Goal: Use online tool/utility: Utilize a website feature to perform a specific function

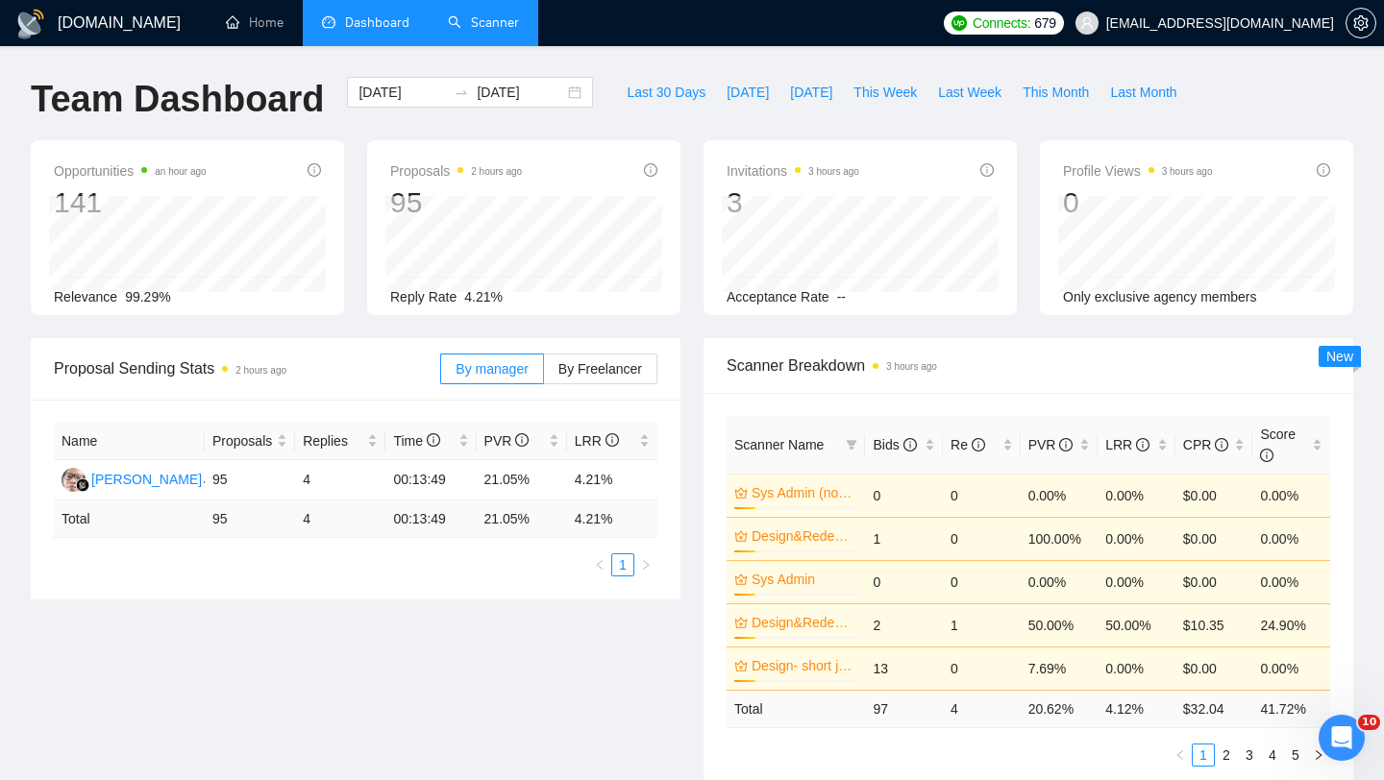
click at [495, 31] on link "Scanner" at bounding box center [483, 22] width 71 height 16
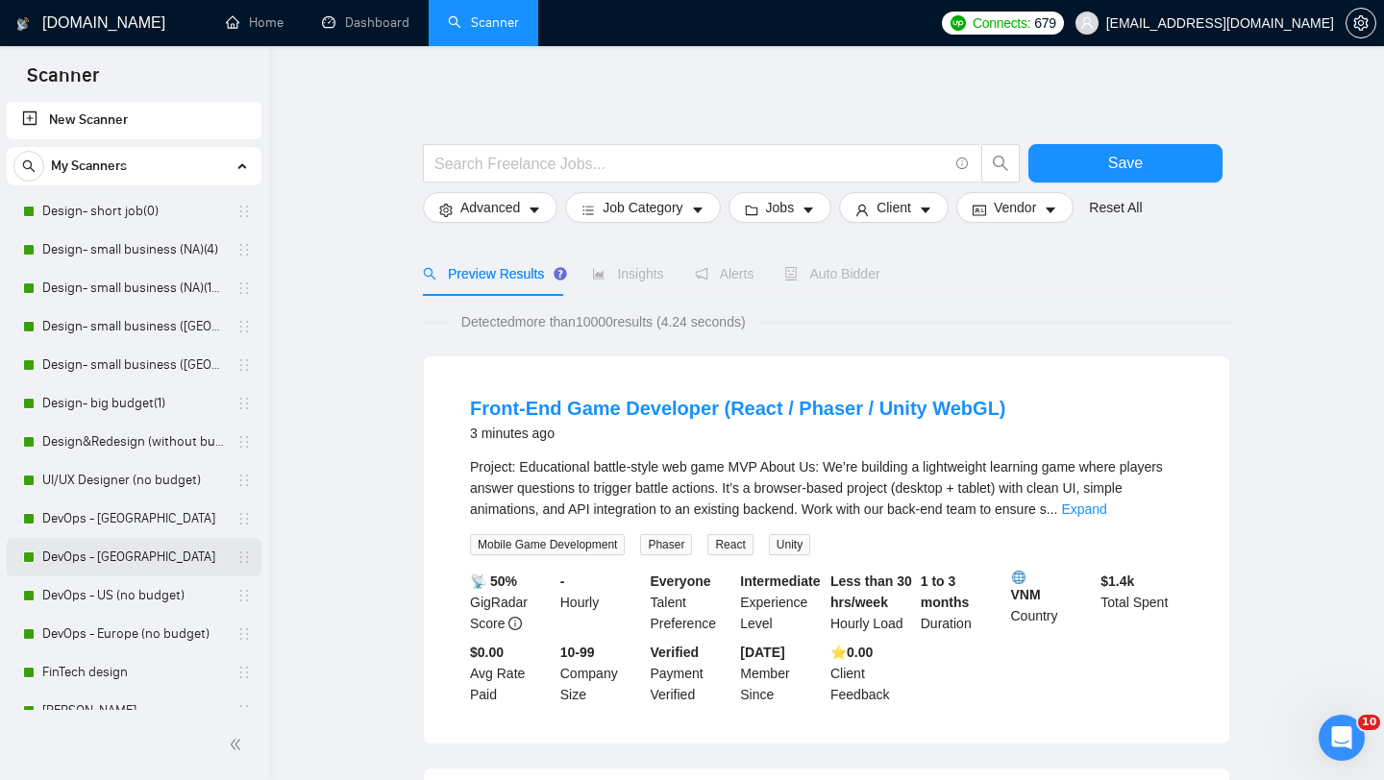
scroll to position [6, 0]
click at [114, 242] on link "Design- small business (NA)(4)" at bounding box center [133, 249] width 183 height 38
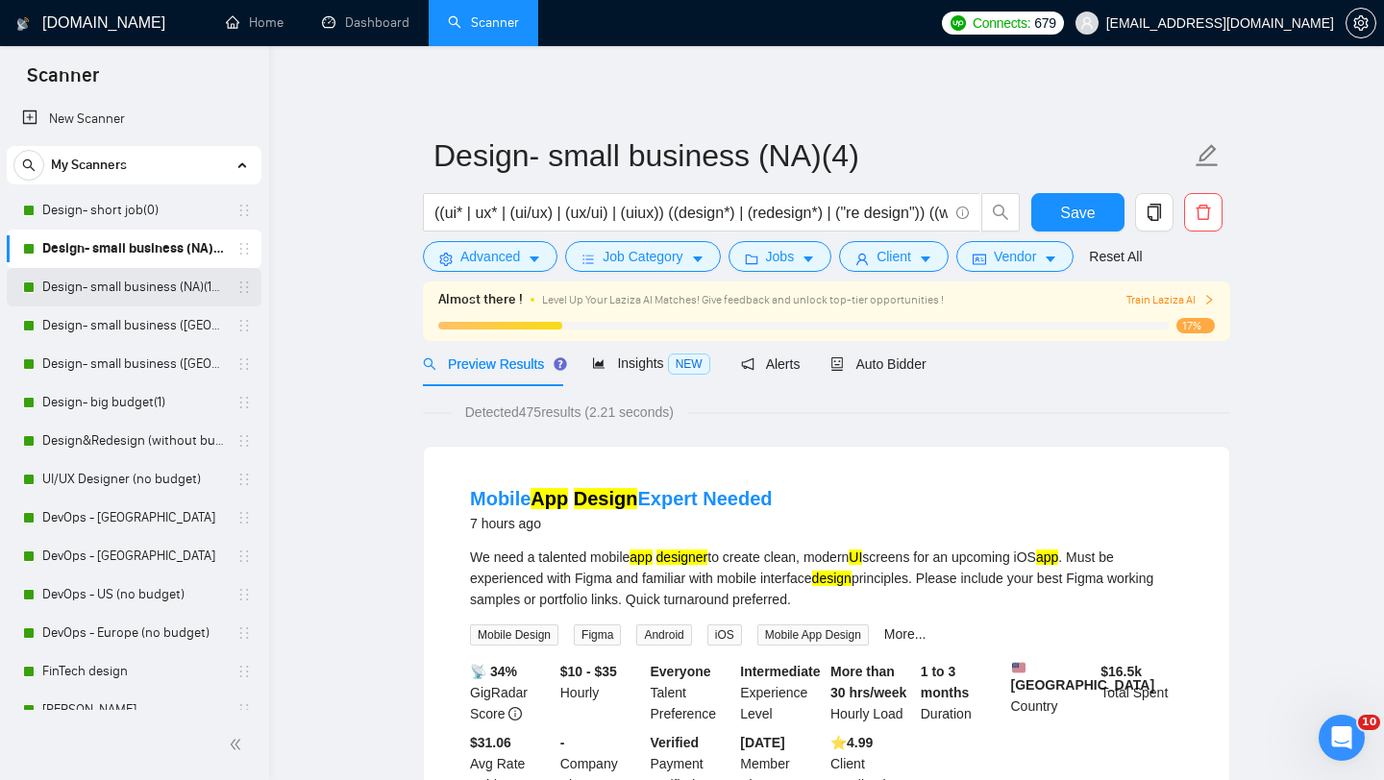
click at [160, 280] on link "Design- small business (NA)(15$)" at bounding box center [133, 287] width 183 height 38
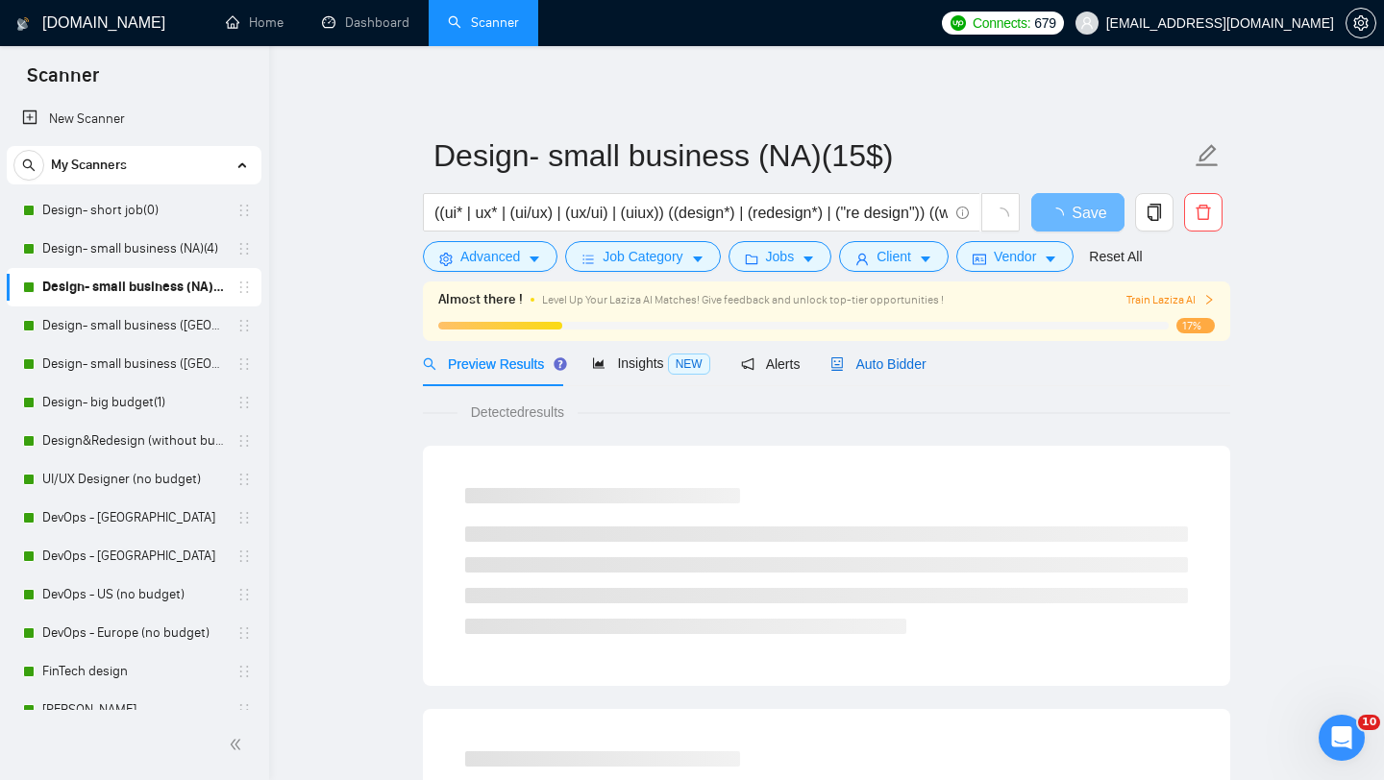
click at [897, 357] on span "Auto Bidder" at bounding box center [877, 364] width 95 height 15
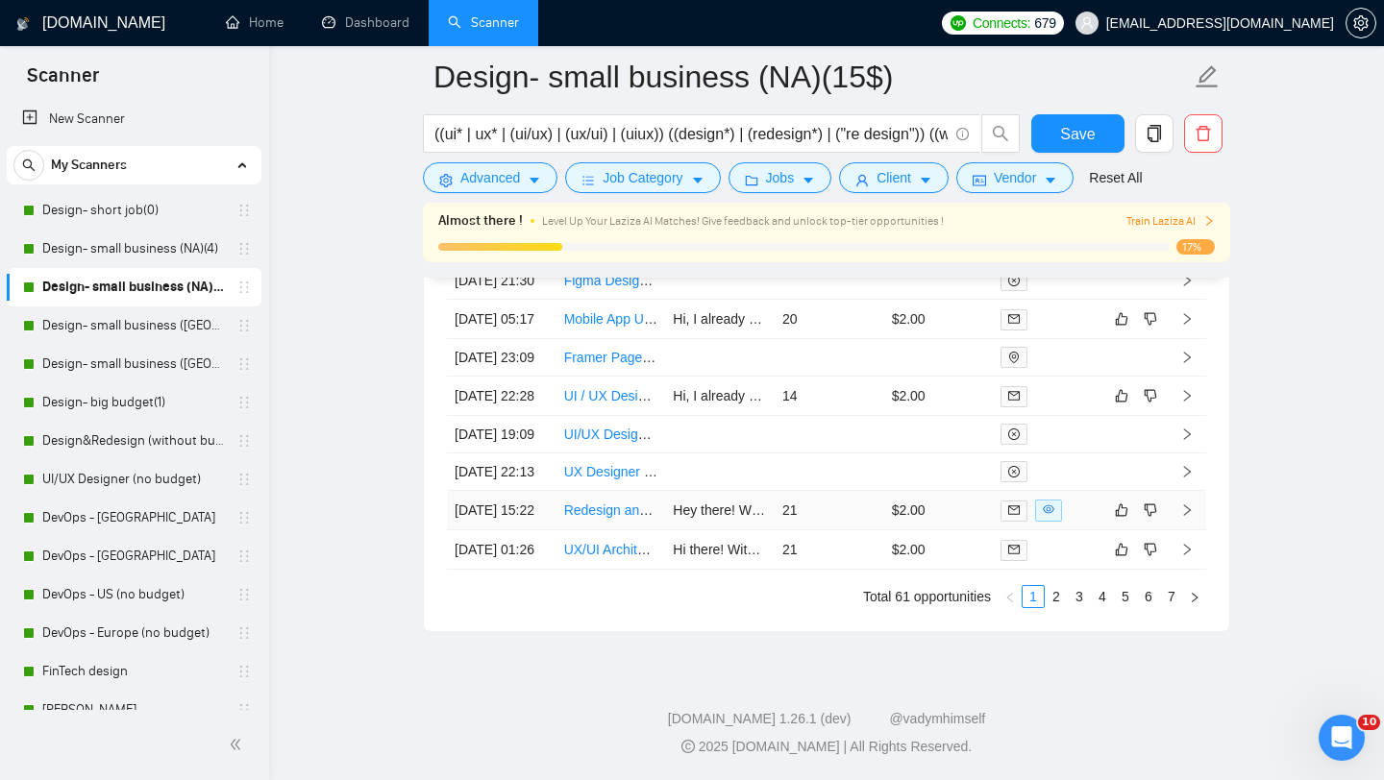
scroll to position [4769, 0]
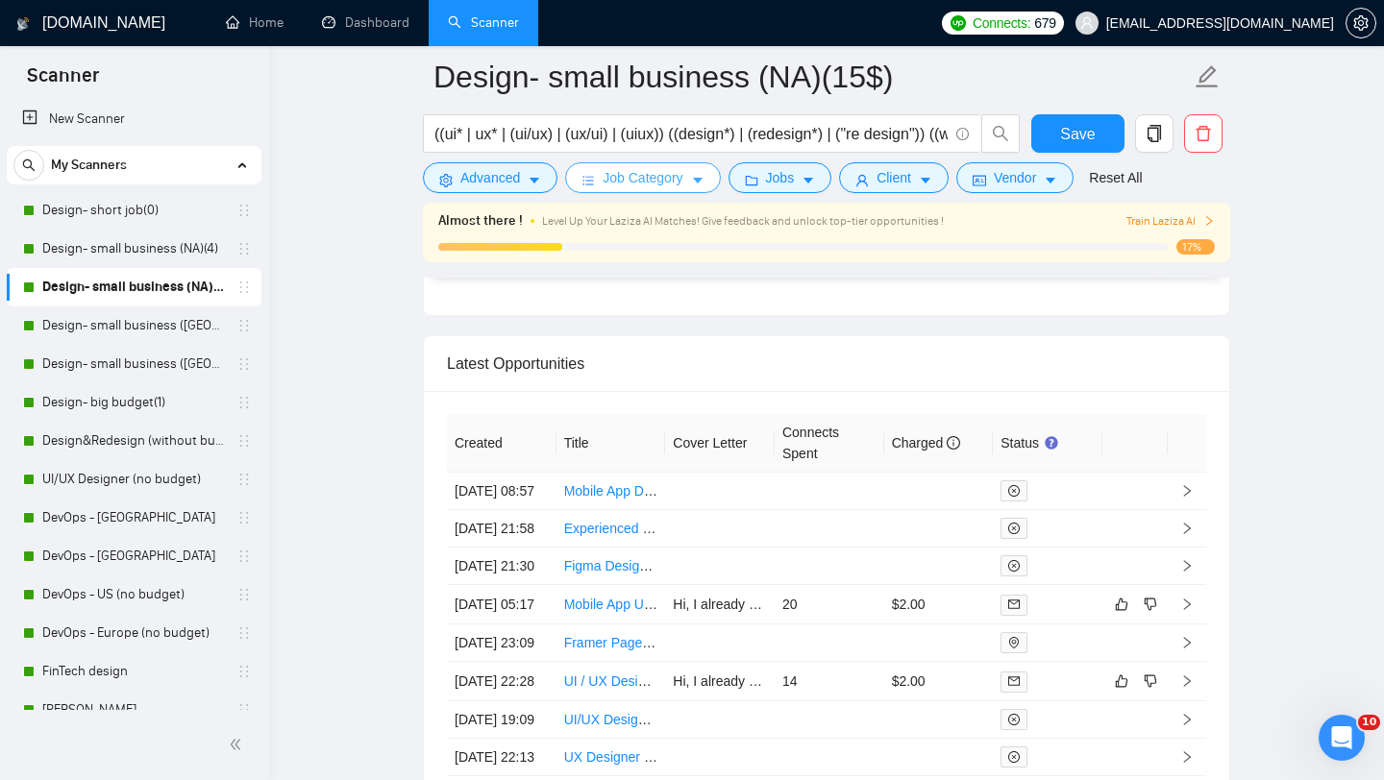
click at [682, 183] on span "Job Category" at bounding box center [643, 177] width 80 height 21
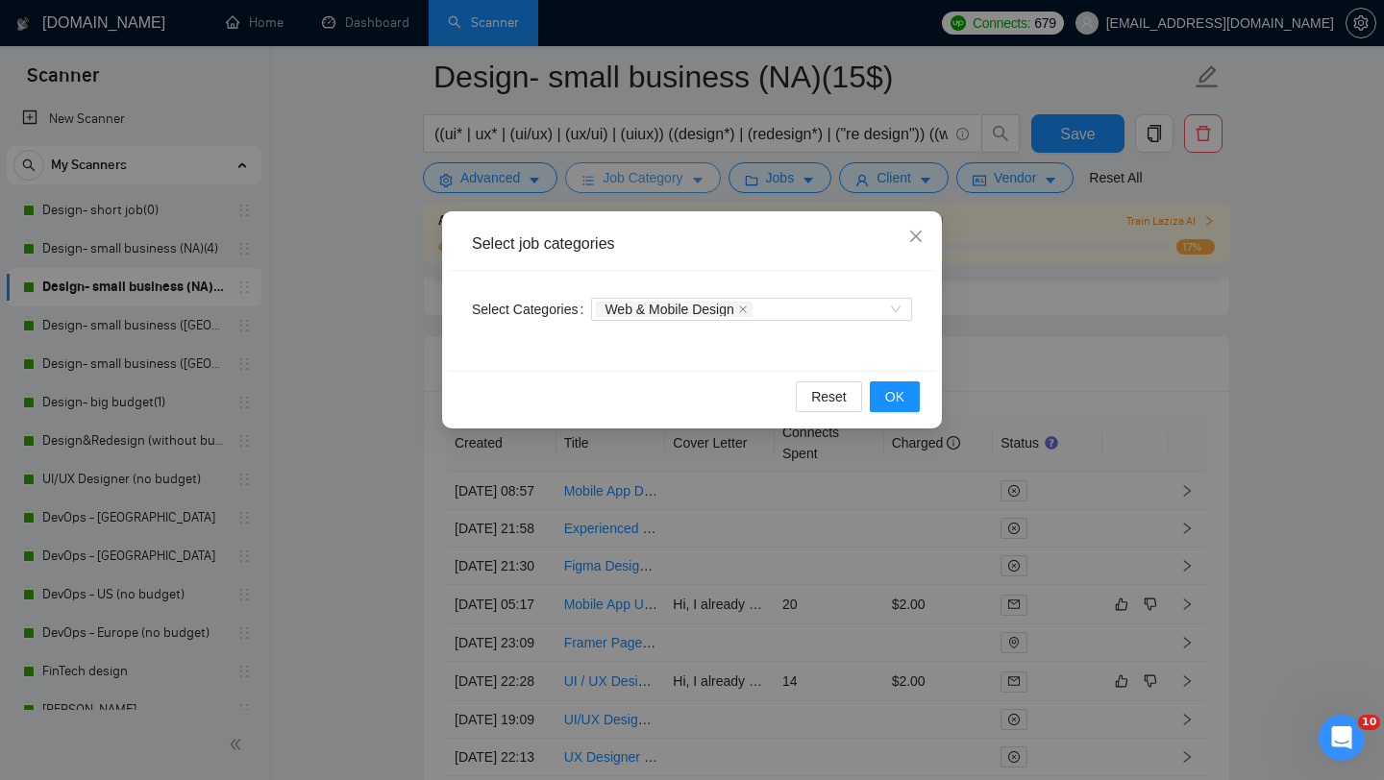
click at [682, 183] on div "Select job categories Select Categories Web & Mobile Design Reset OK" at bounding box center [692, 390] width 1384 height 780
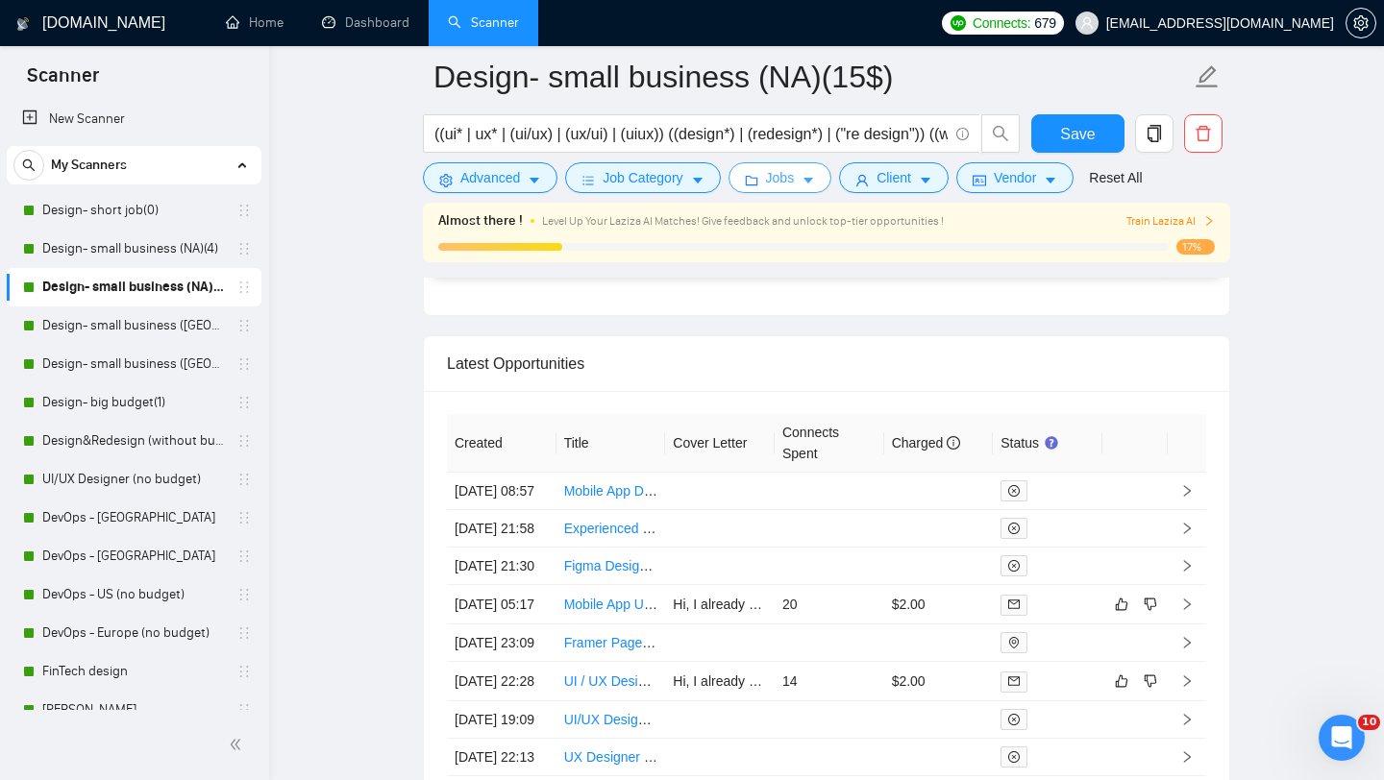
click at [789, 183] on span "Jobs" at bounding box center [780, 177] width 29 height 21
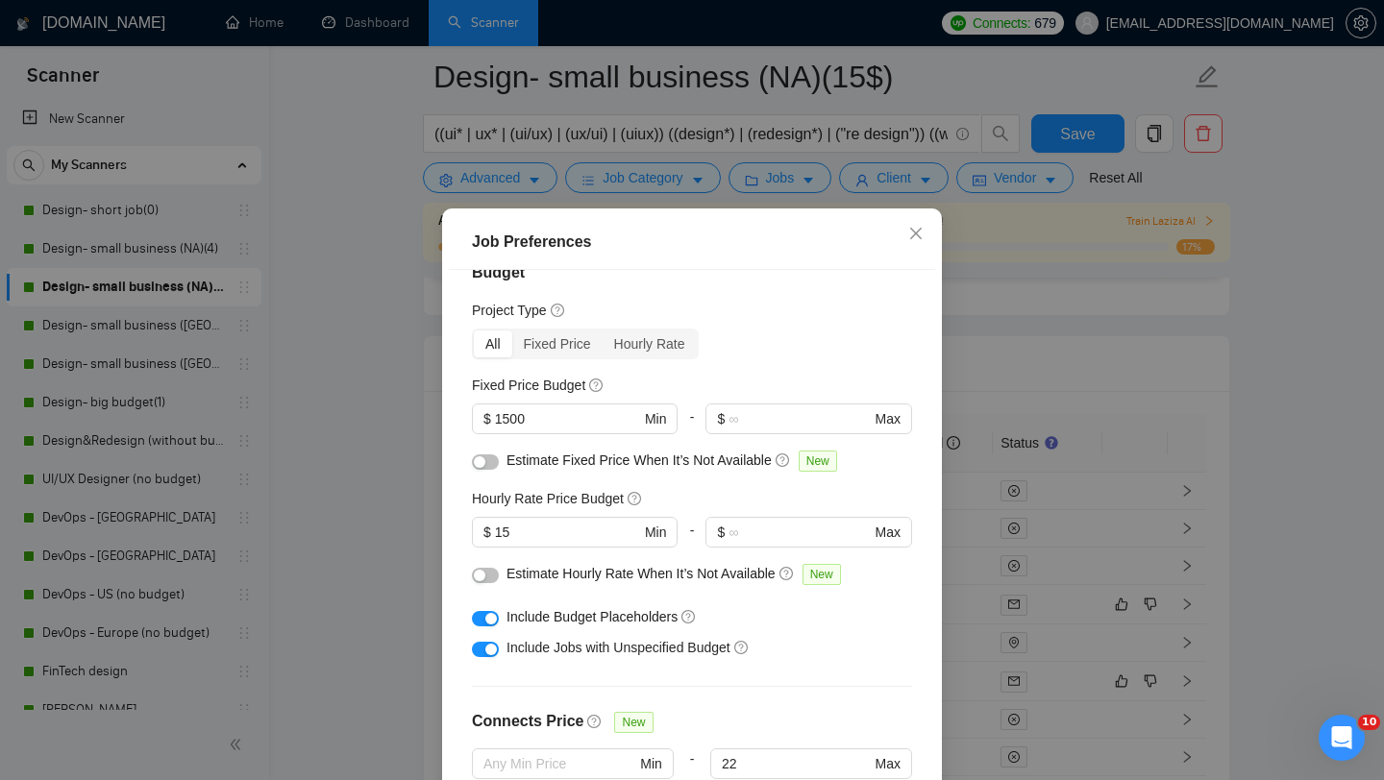
scroll to position [35, 0]
click at [535, 421] on input "1500" at bounding box center [567, 416] width 145 height 21
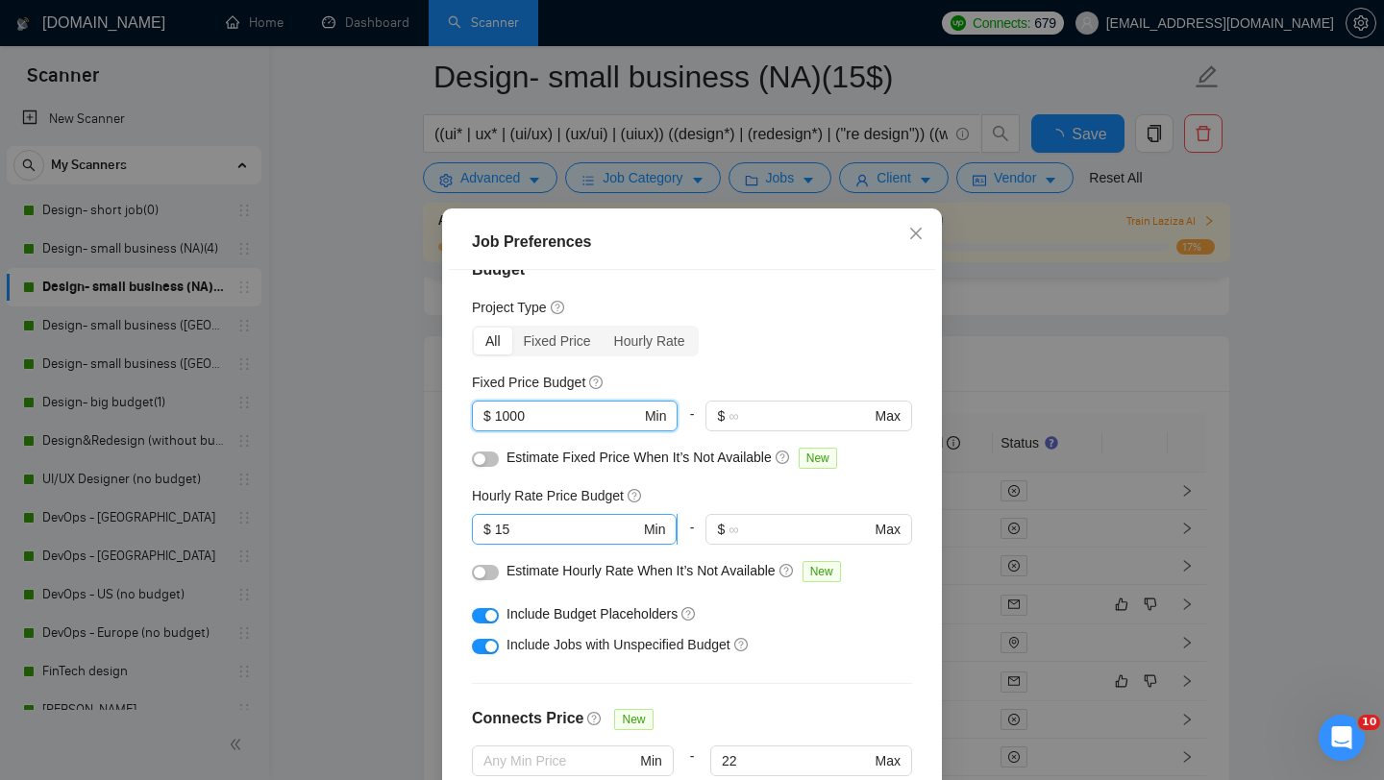
type input "1000"
click at [586, 527] on input "15" at bounding box center [567, 529] width 145 height 21
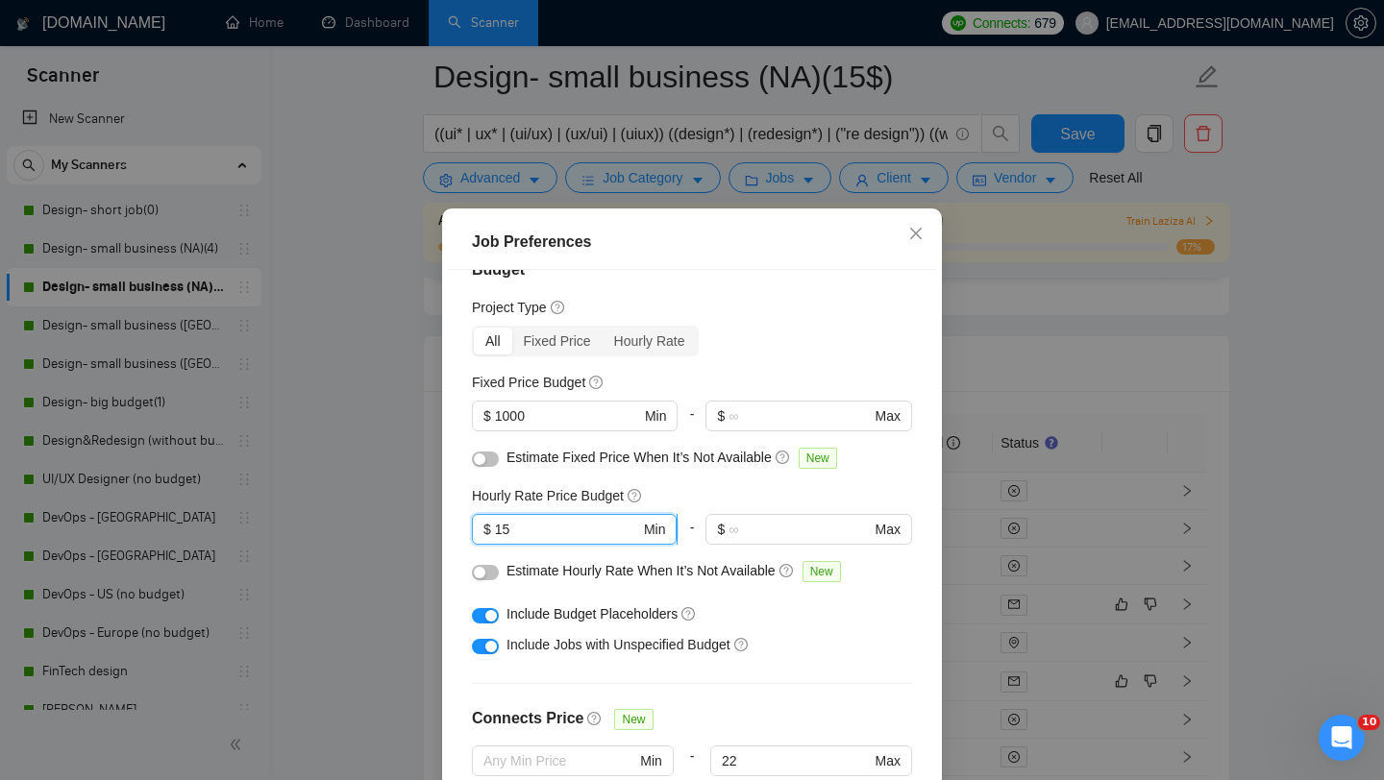
type input "0"
type input "1"
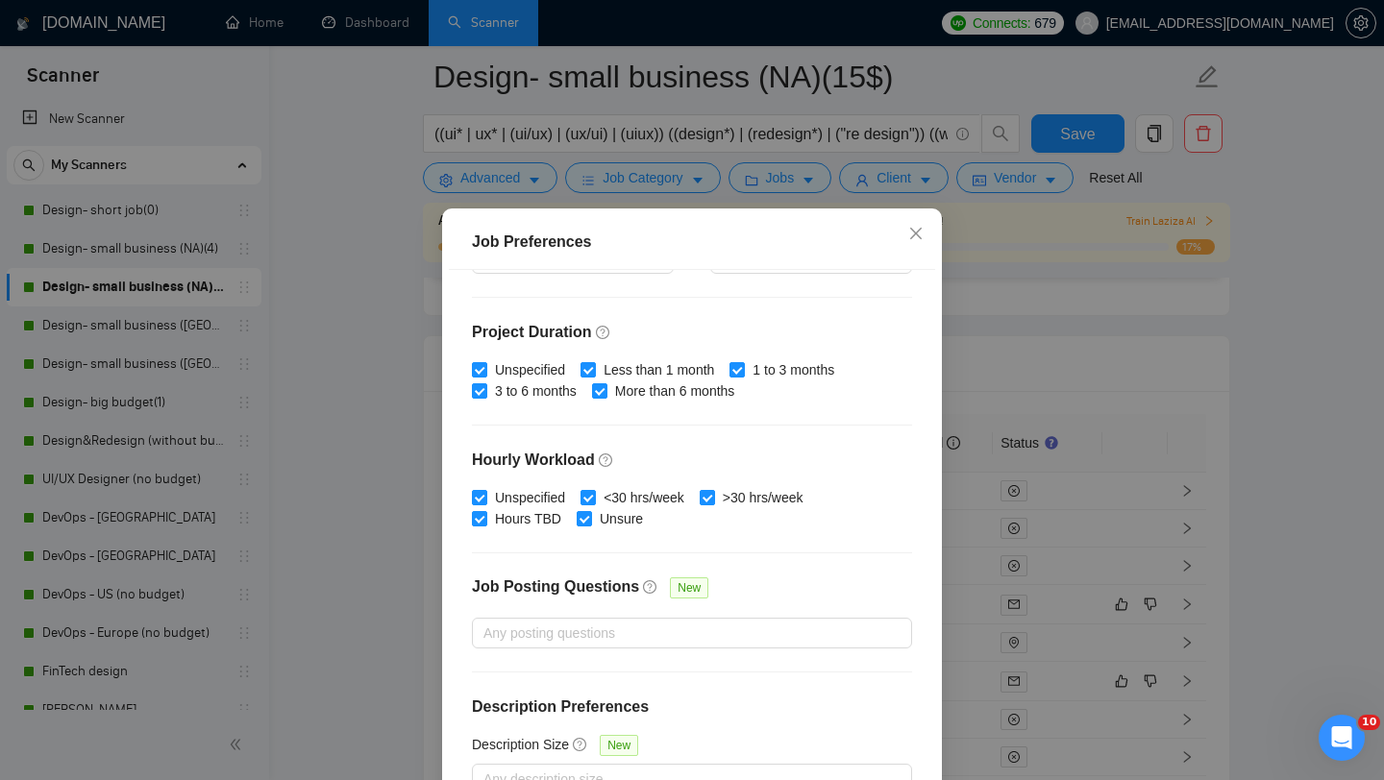
scroll to position [120, 0]
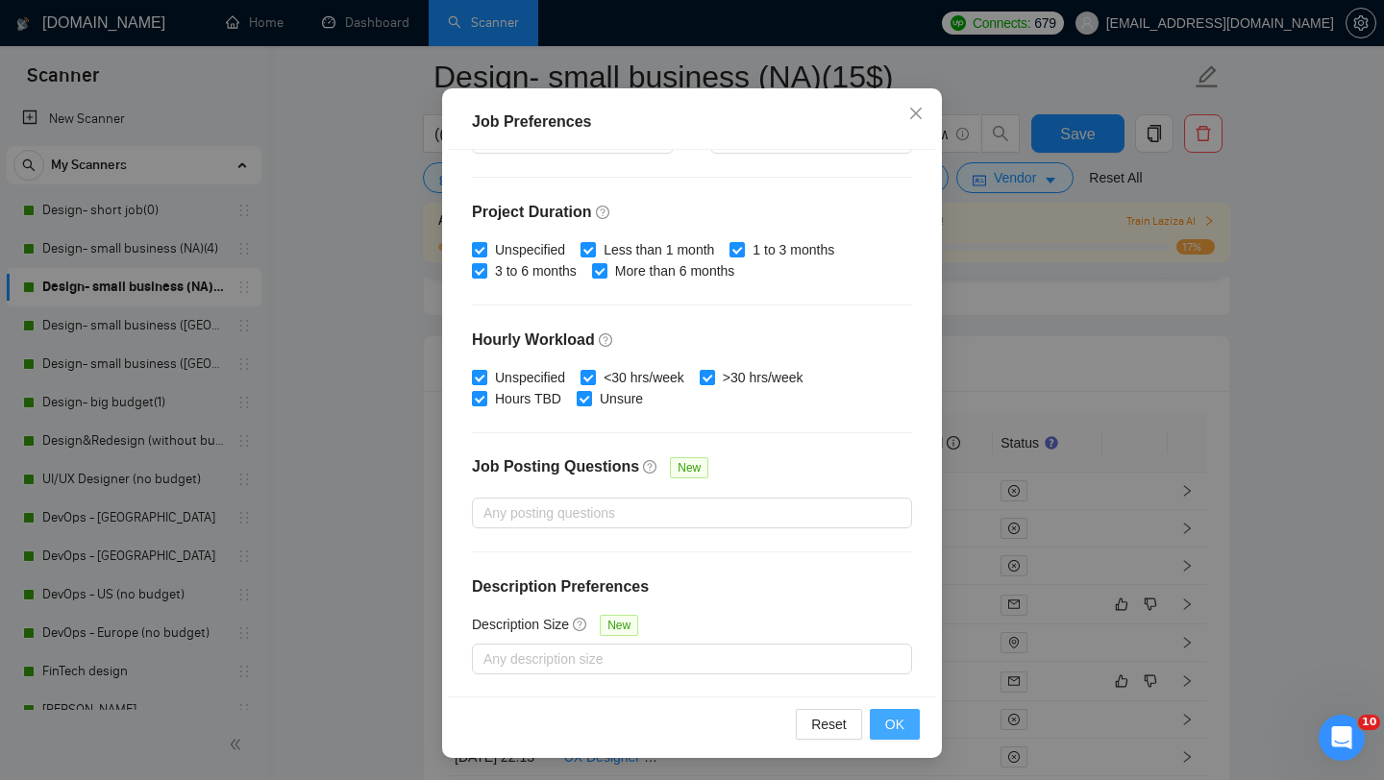
type input "1"
click at [889, 734] on button "OK" at bounding box center [895, 724] width 50 height 31
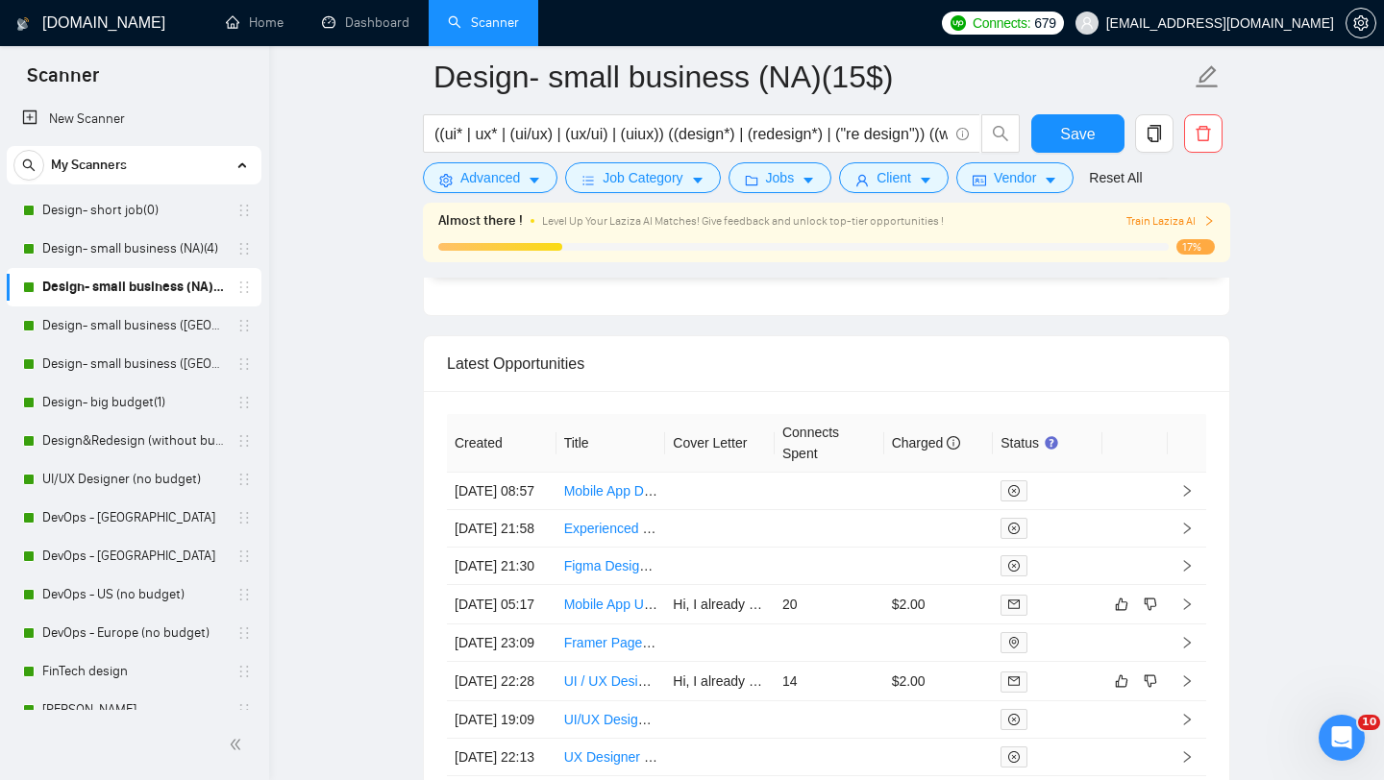
scroll to position [27, 0]
click at [1092, 127] on span "Save" at bounding box center [1077, 134] width 35 height 24
click at [911, 186] on span "Client" at bounding box center [893, 177] width 35 height 21
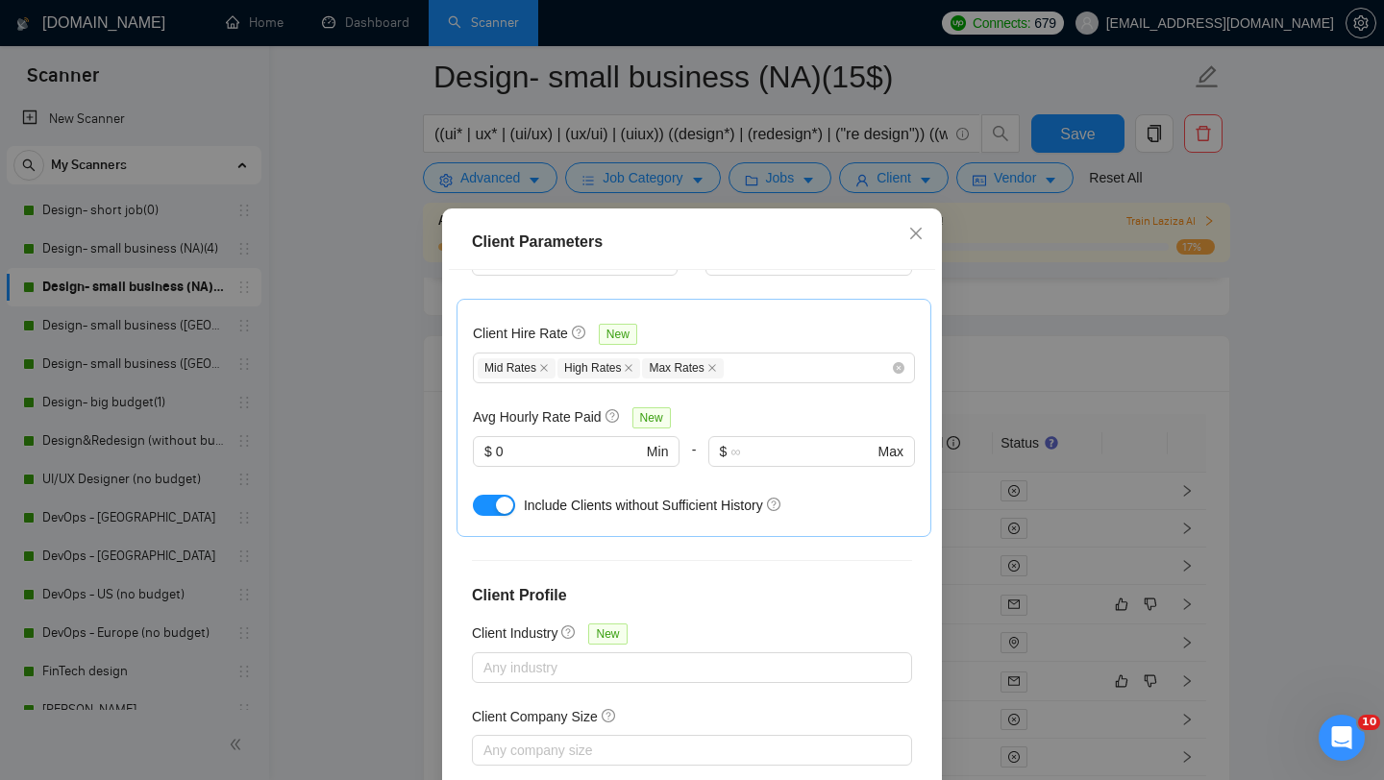
scroll to position [652, 0]
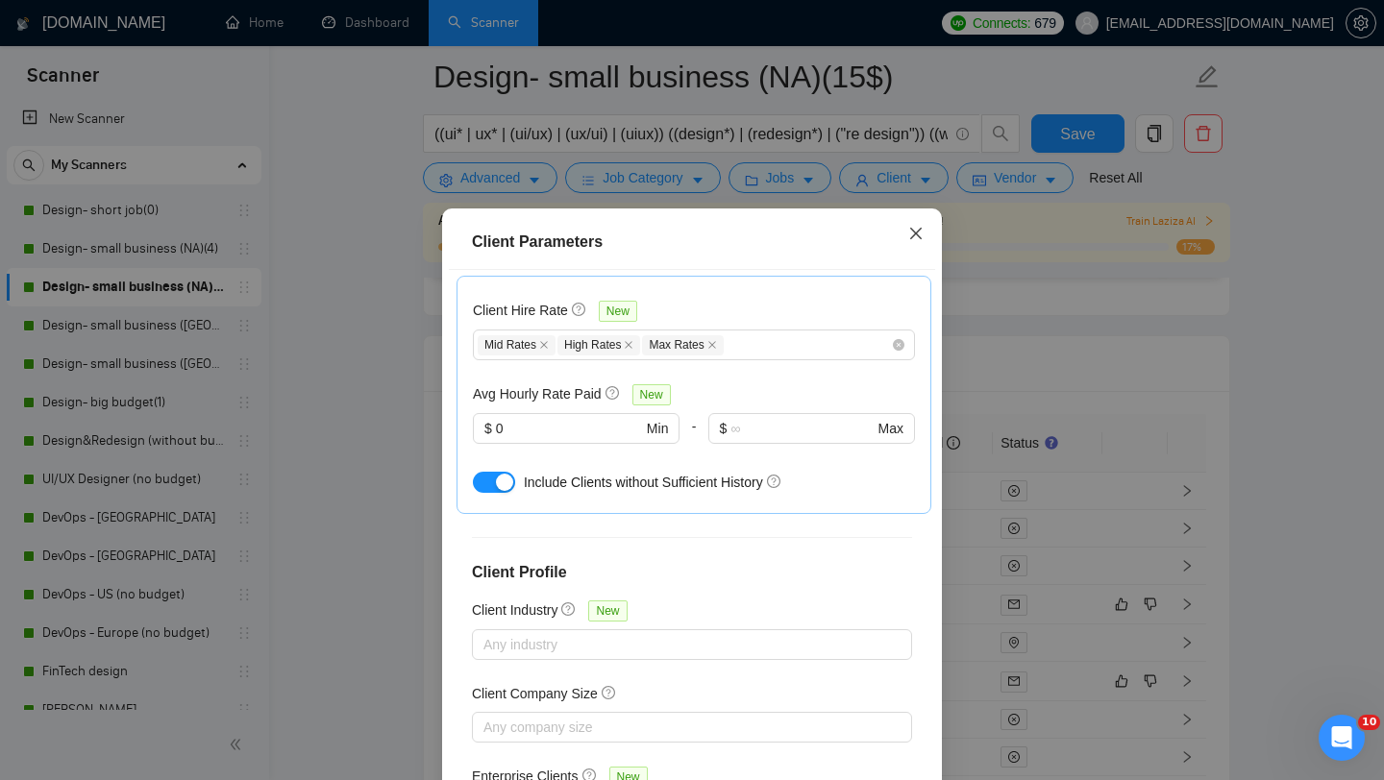
click at [915, 227] on icon "close" at bounding box center [915, 233] width 15 height 15
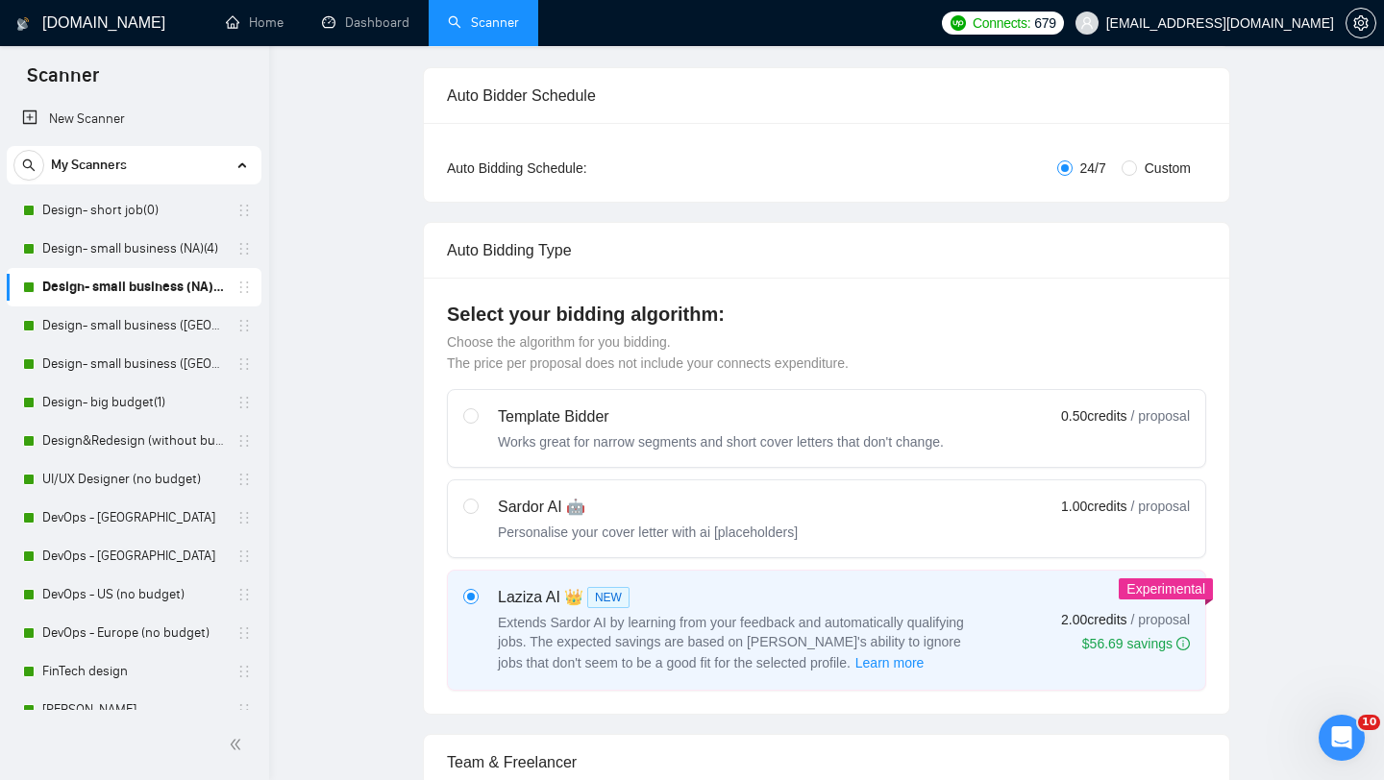
scroll to position [0, 0]
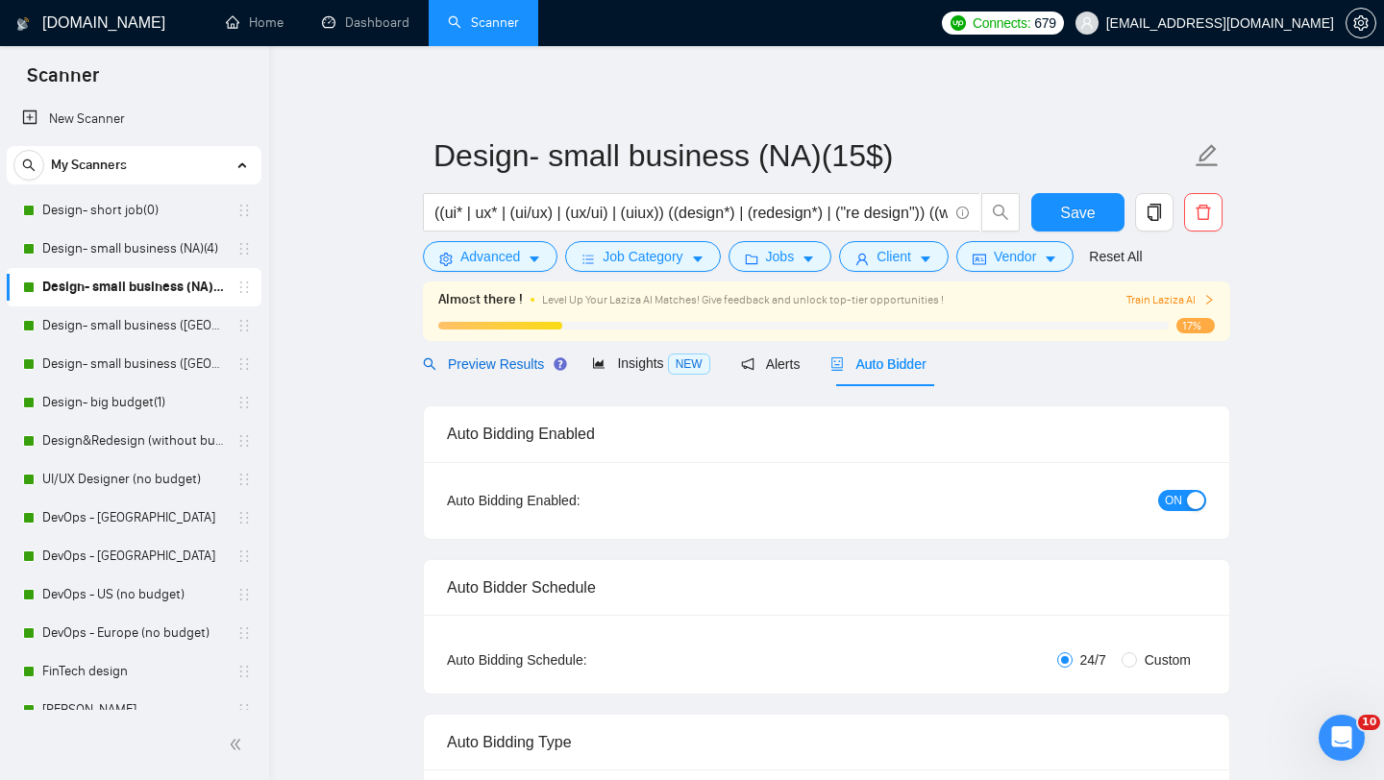
click at [489, 364] on span "Preview Results" at bounding box center [492, 364] width 138 height 15
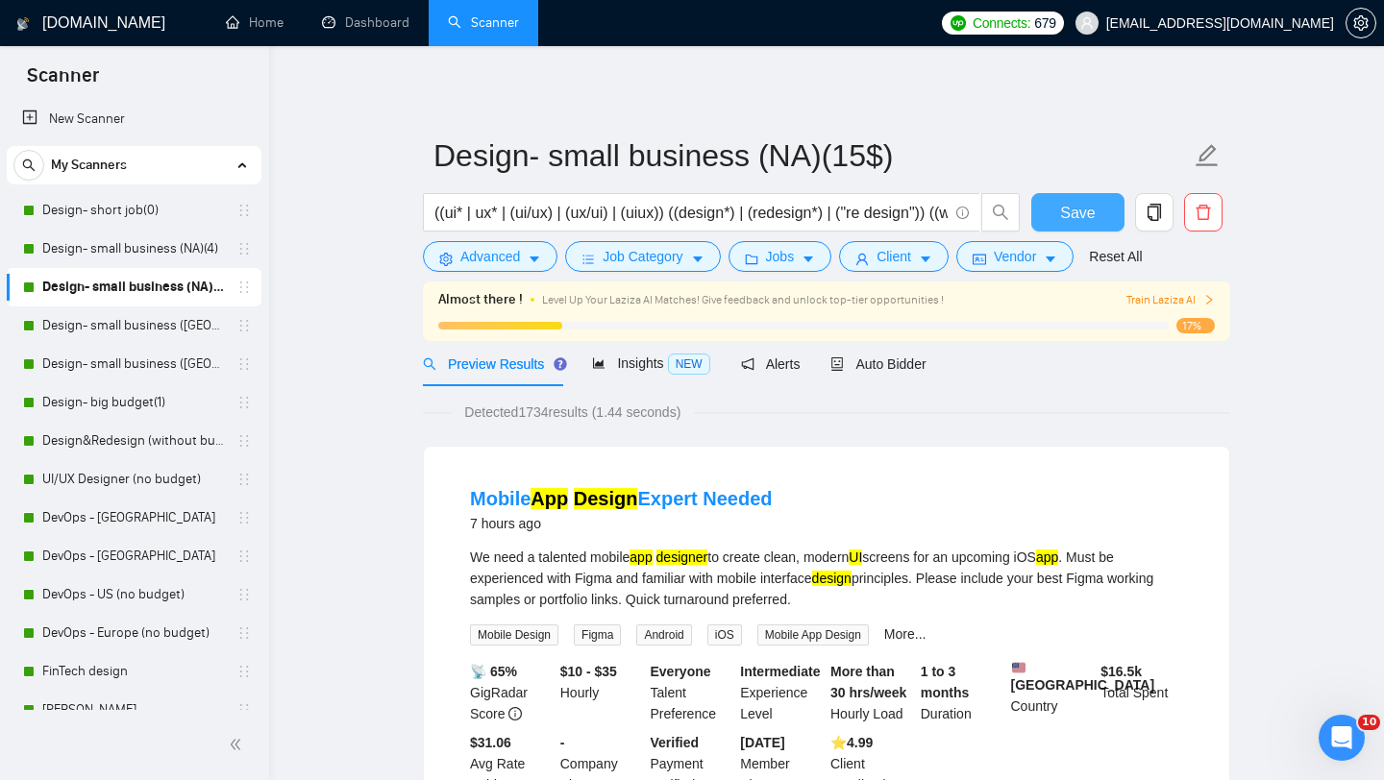
click at [1067, 202] on span "Save" at bounding box center [1077, 213] width 35 height 24
